Goal: Task Accomplishment & Management: Manage account settings

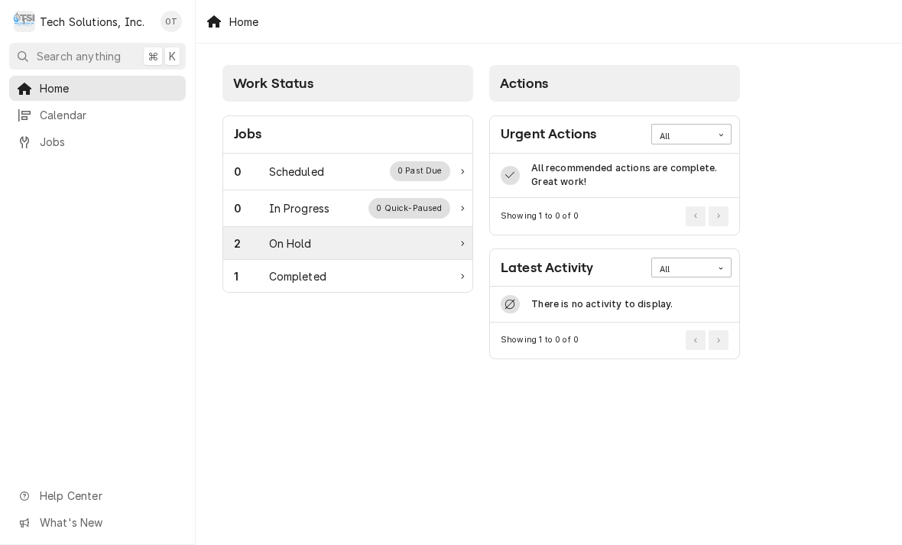
click at [263, 240] on div "2" at bounding box center [251, 243] width 35 height 16
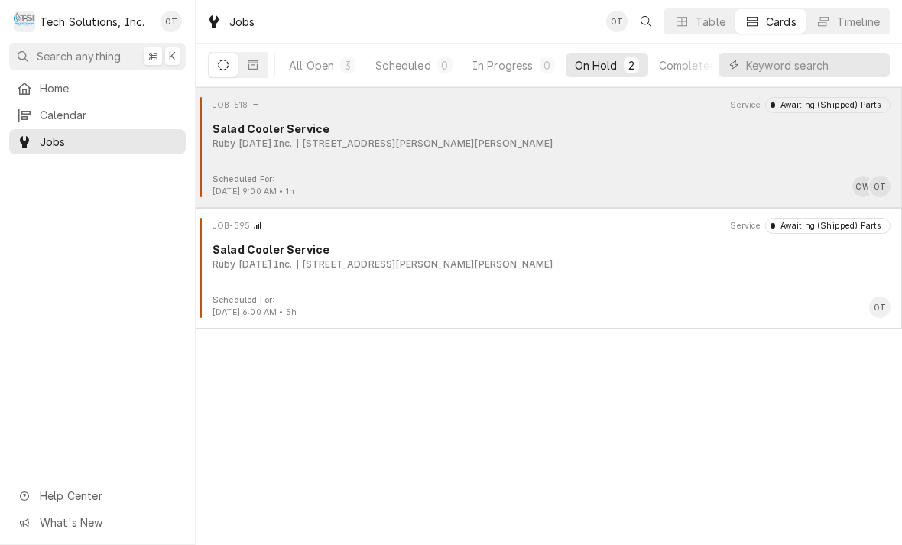
click at [339, 161] on div "JOB-518 Service Awaiting (Shipped) Parts Salad Cooler Service Ruby Tuesday Inc.…" at bounding box center [549, 135] width 694 height 76
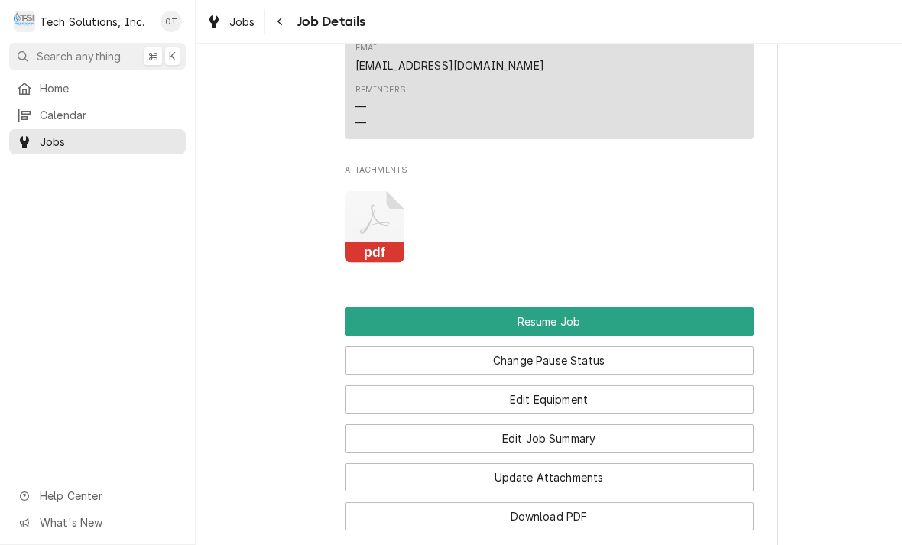
scroll to position [1679, 0]
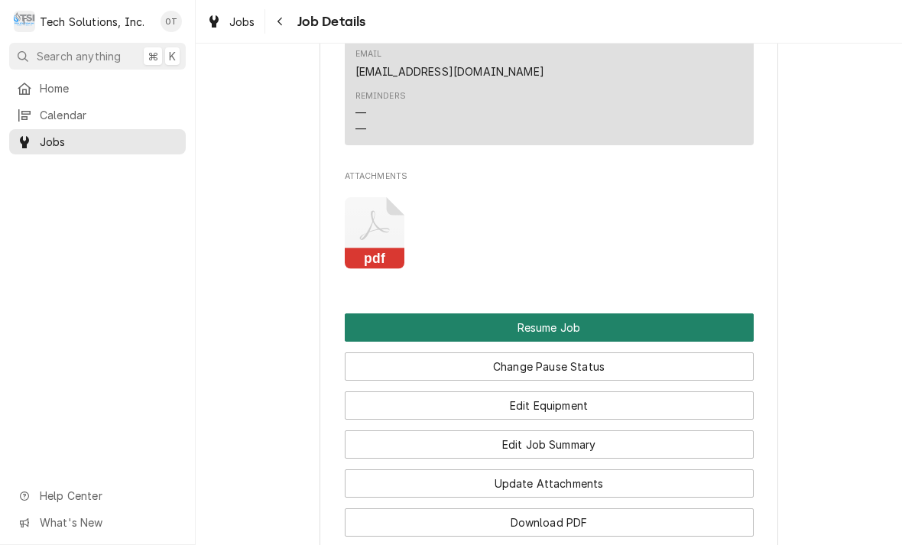
click at [557, 313] on button "Resume Job" at bounding box center [549, 327] width 409 height 28
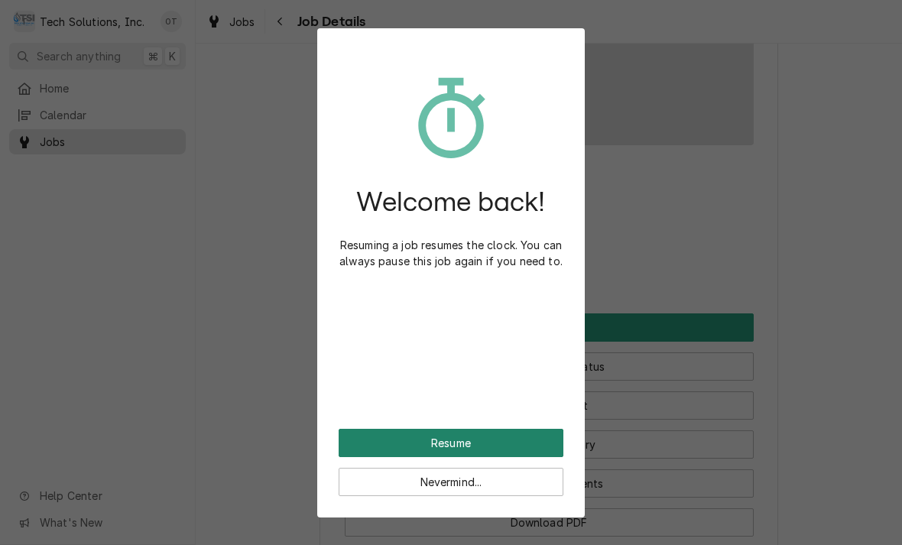
click at [452, 433] on button "Resume" at bounding box center [451, 443] width 225 height 28
